Goal: Task Accomplishment & Management: Use online tool/utility

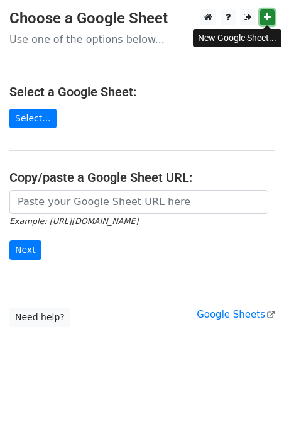
click at [265, 21] on icon at bounding box center [267, 17] width 7 height 9
click at [265, 19] on icon at bounding box center [267, 17] width 7 height 9
click at [270, 17] on link at bounding box center [267, 17] width 14 height 16
